Goal: Information Seeking & Learning: Learn about a topic

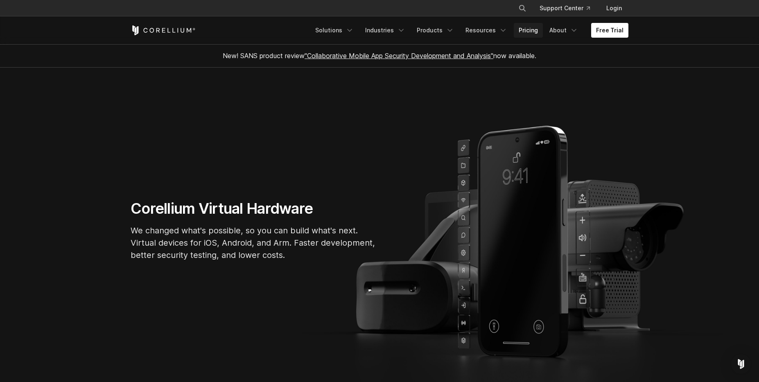
click at [522, 31] on link "Pricing" at bounding box center [528, 30] width 29 height 15
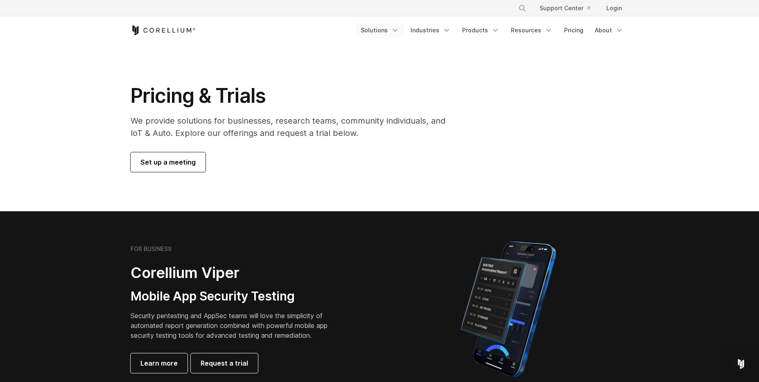
click at [386, 32] on link "Solutions" at bounding box center [380, 30] width 48 height 15
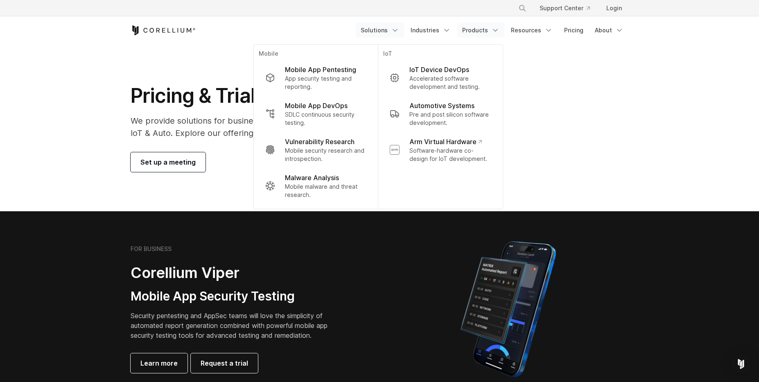
click at [488, 33] on link "Products" at bounding box center [480, 30] width 47 height 15
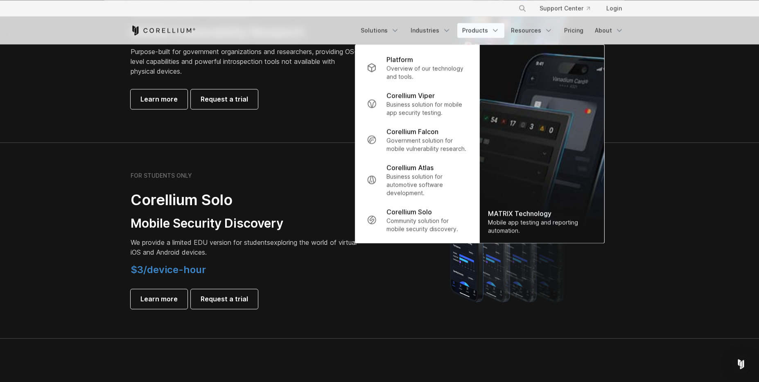
scroll to position [622, 0]
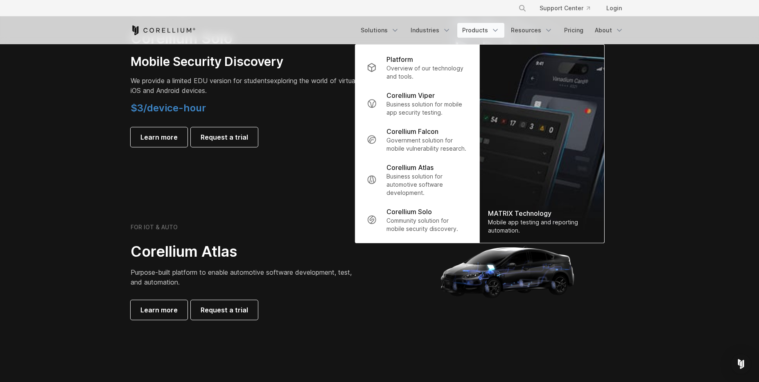
click at [82, 158] on section "FOR STUDENTS ONLY Corellium Solo Mobile Security Discovery We provide a limited…" at bounding box center [379, 79] width 759 height 196
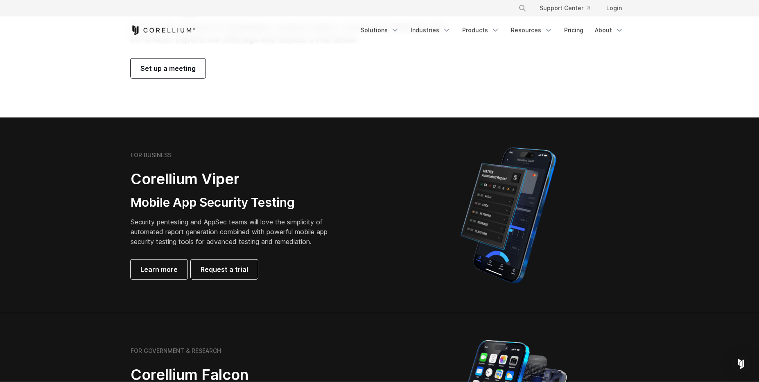
scroll to position [113, 0]
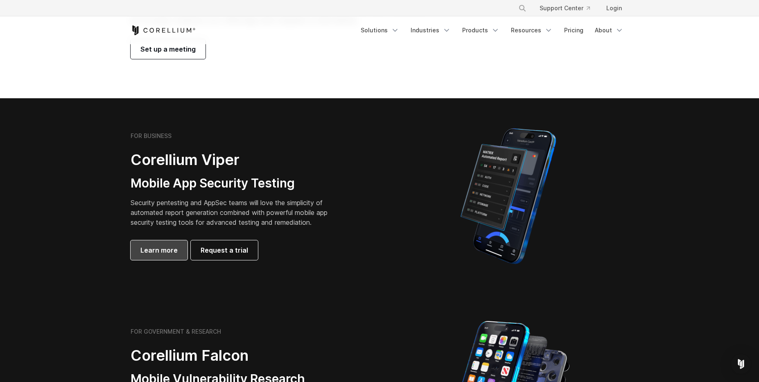
click at [161, 250] on span "Learn more" at bounding box center [158, 250] width 37 height 10
